Goal: Check status: Check status

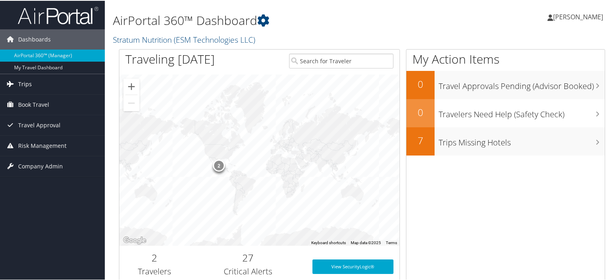
click at [75, 85] on link "Trips" at bounding box center [52, 83] width 105 height 20
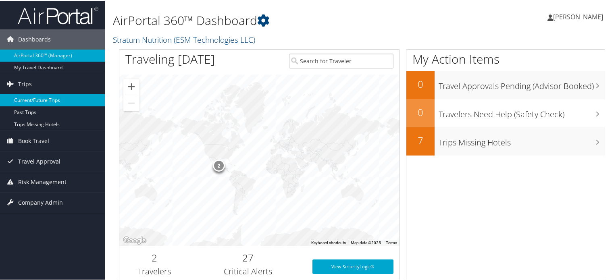
click at [61, 100] on link "Current/Future Trips" at bounding box center [52, 99] width 105 height 12
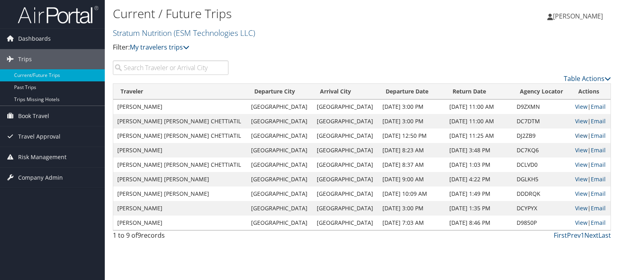
click at [575, 135] on link "View" at bounding box center [581, 136] width 12 height 8
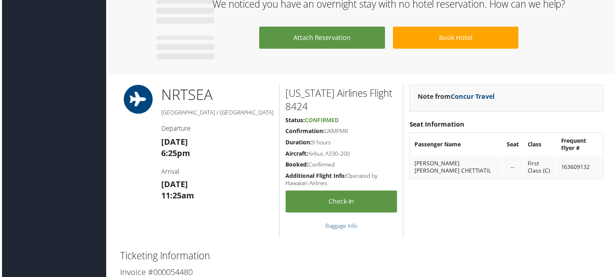
scroll to position [604, 0]
